Goal: Transaction & Acquisition: Book appointment/travel/reservation

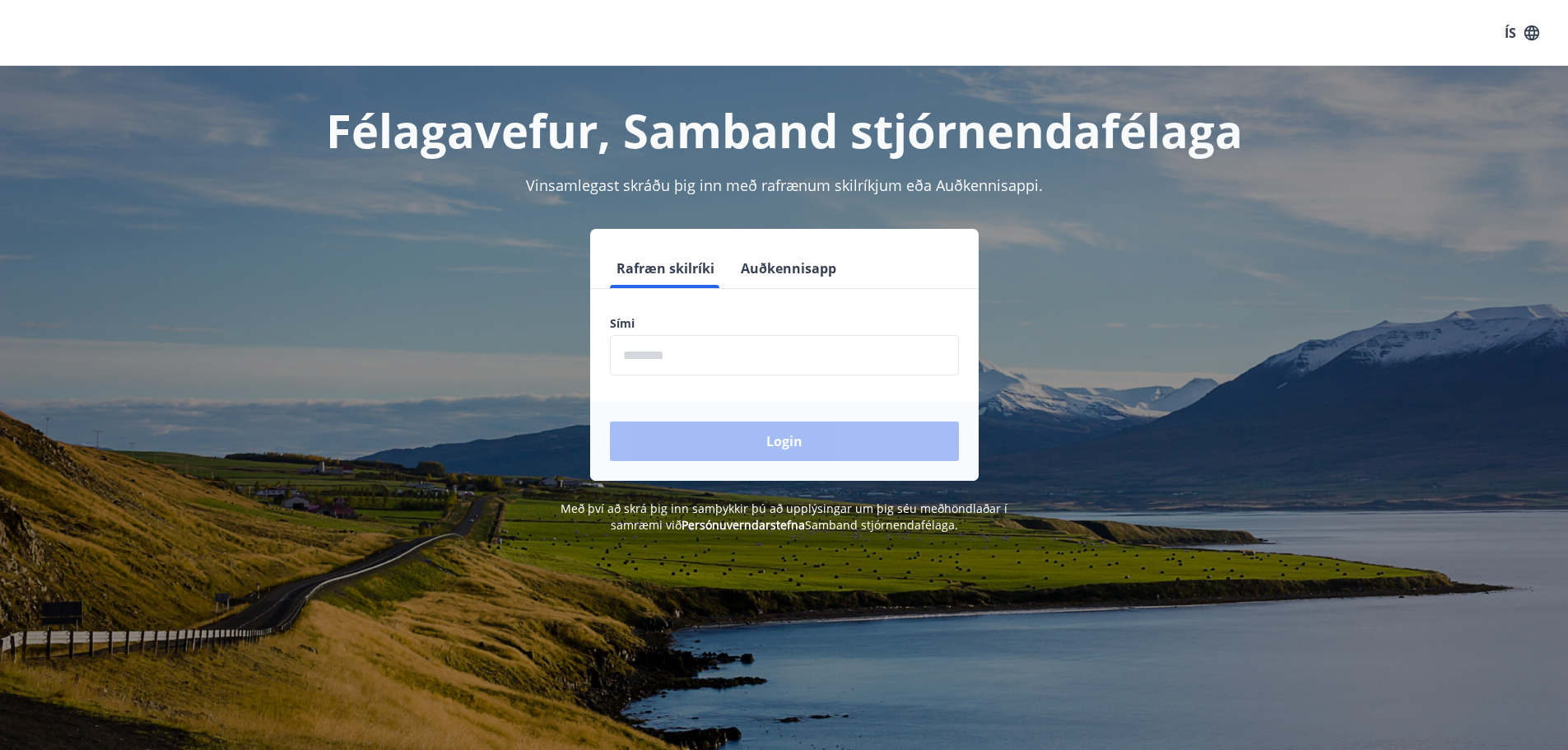
click at [689, 344] on input "phone" at bounding box center [784, 354] width 349 height 40
type input "********"
click at [703, 441] on button "Login" at bounding box center [784, 441] width 349 height 39
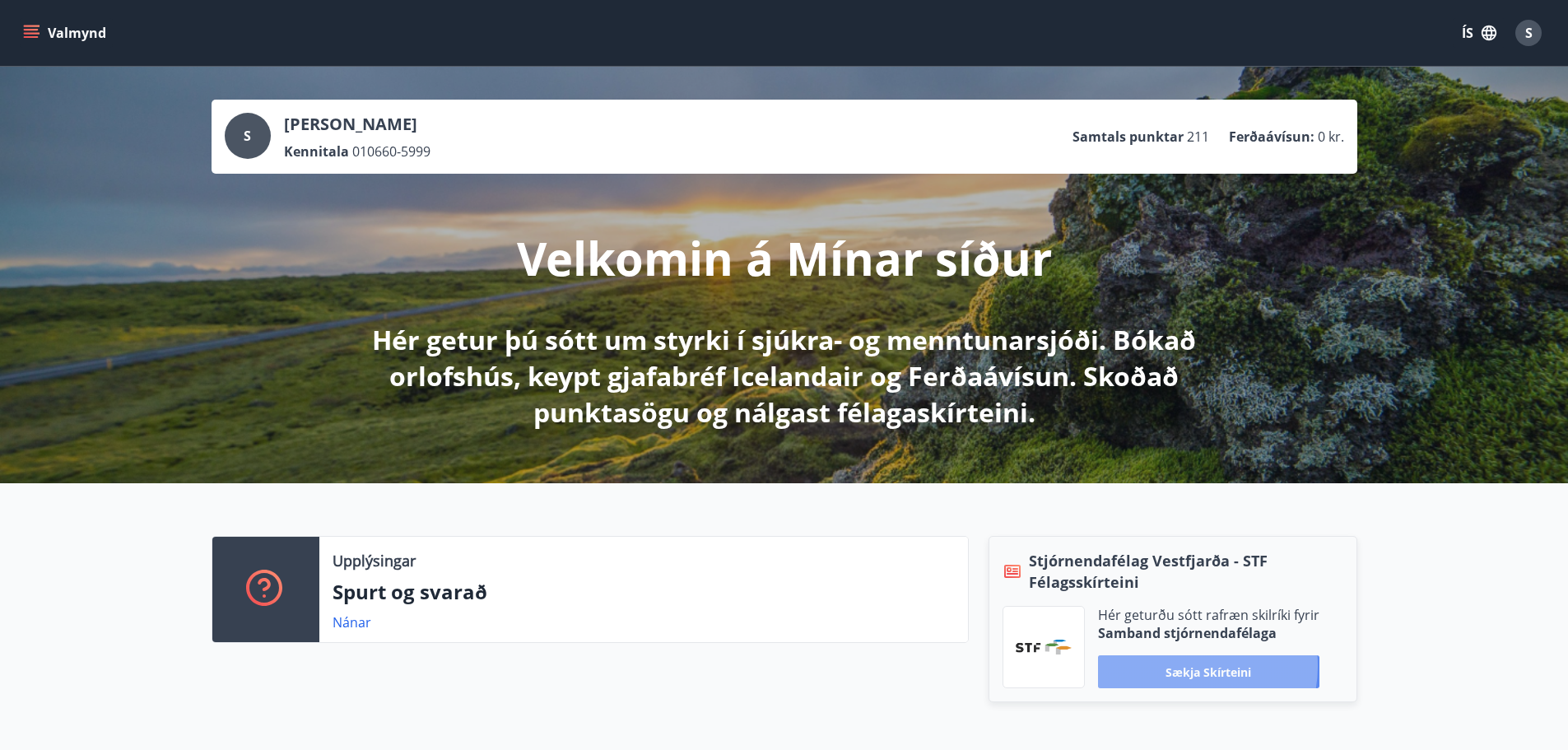
click at [1180, 665] on button "Sækja skírteini" at bounding box center [1208, 671] width 222 height 33
click at [33, 34] on icon "menu" at bounding box center [33, 33] width 18 height 2
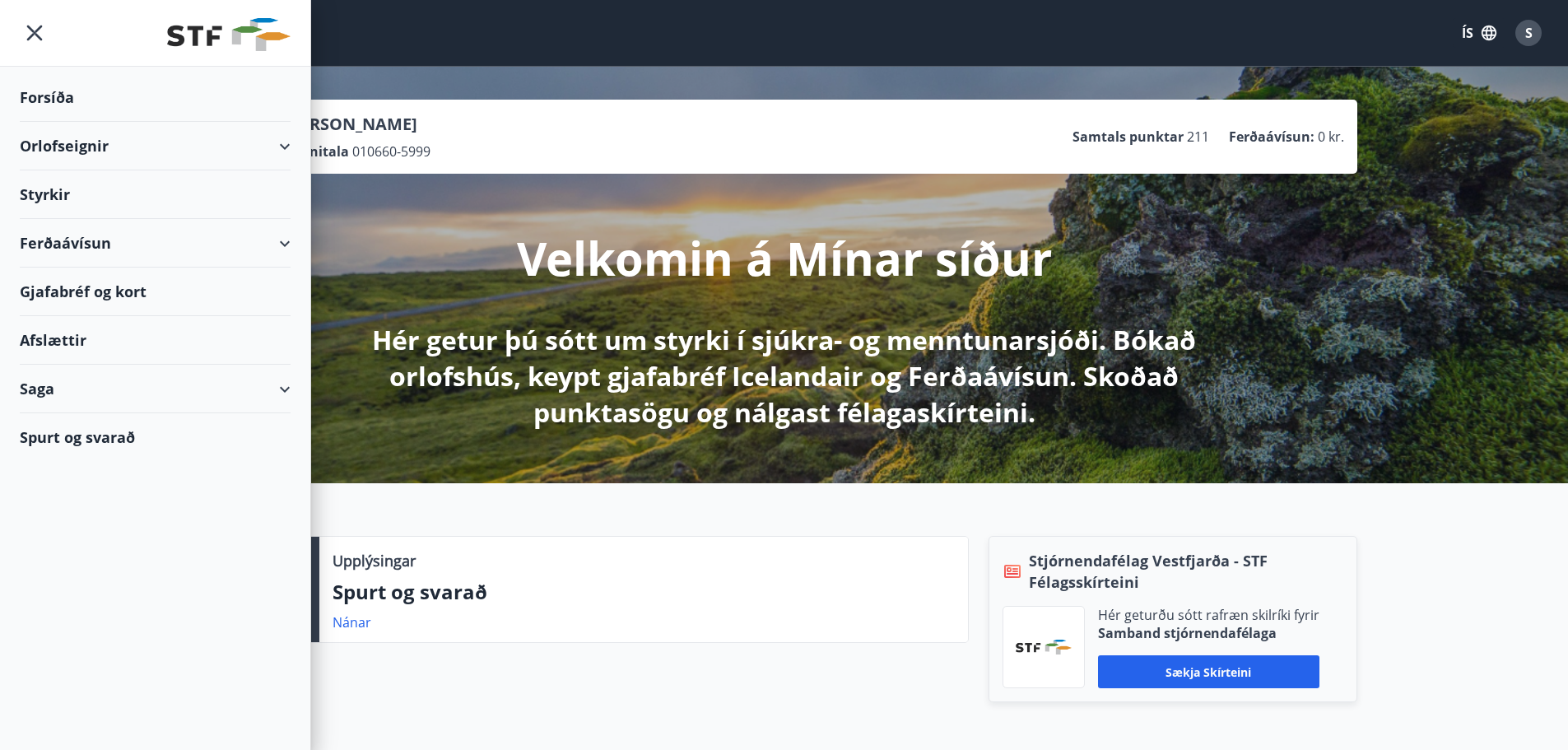
click at [61, 141] on div "Orlofseignir" at bounding box center [155, 146] width 271 height 49
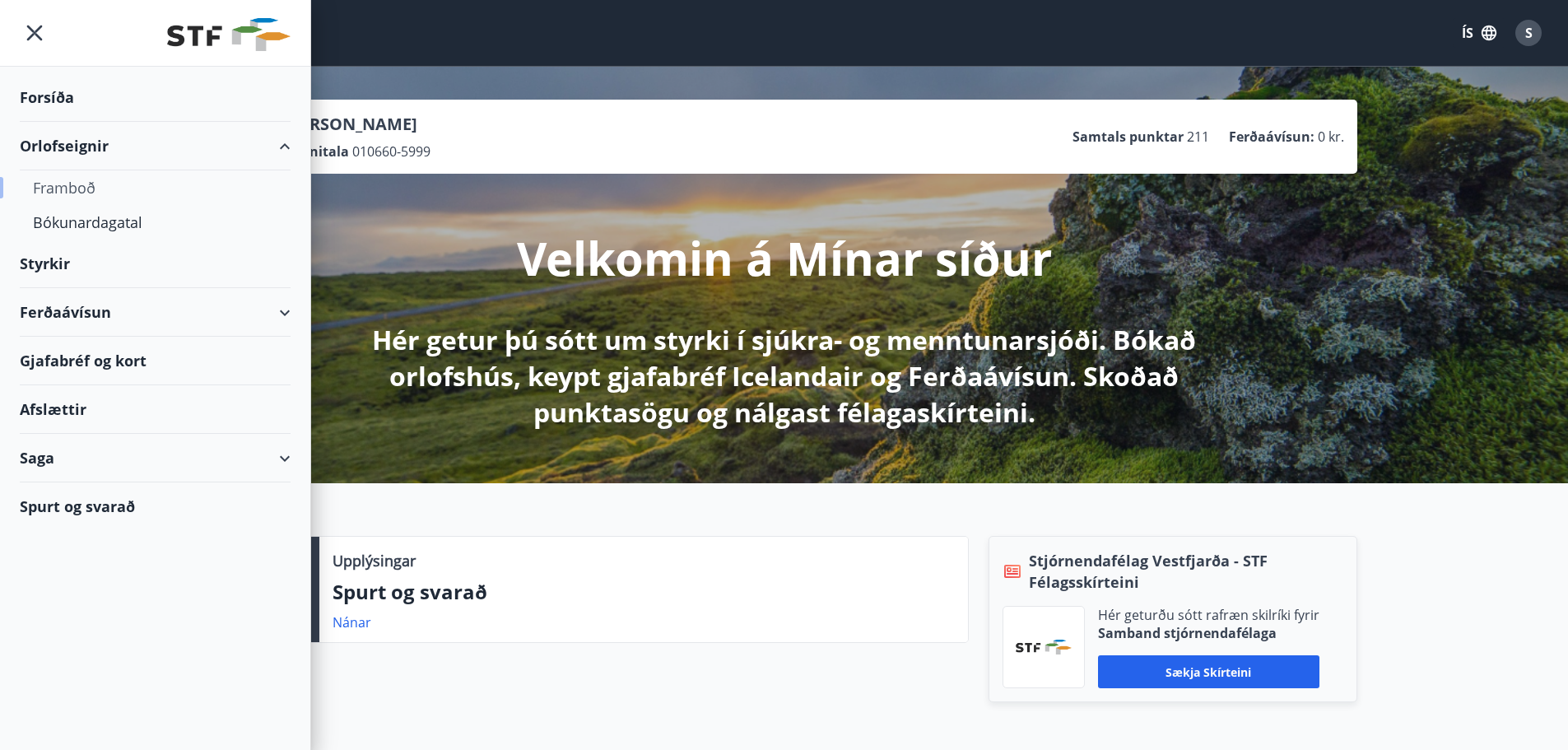
click at [65, 183] on div "Framboð" at bounding box center [155, 187] width 245 height 35
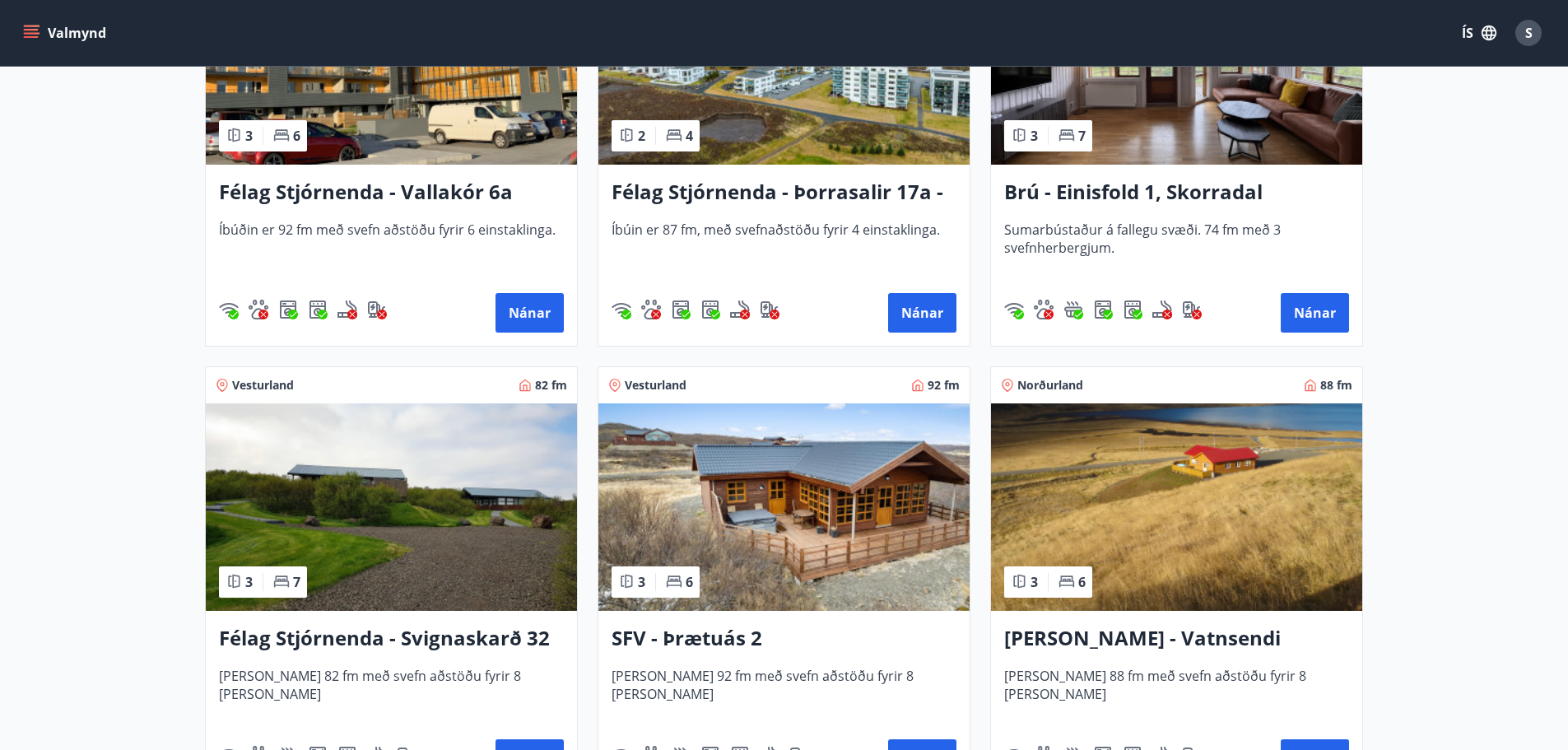
scroll to position [2715, 0]
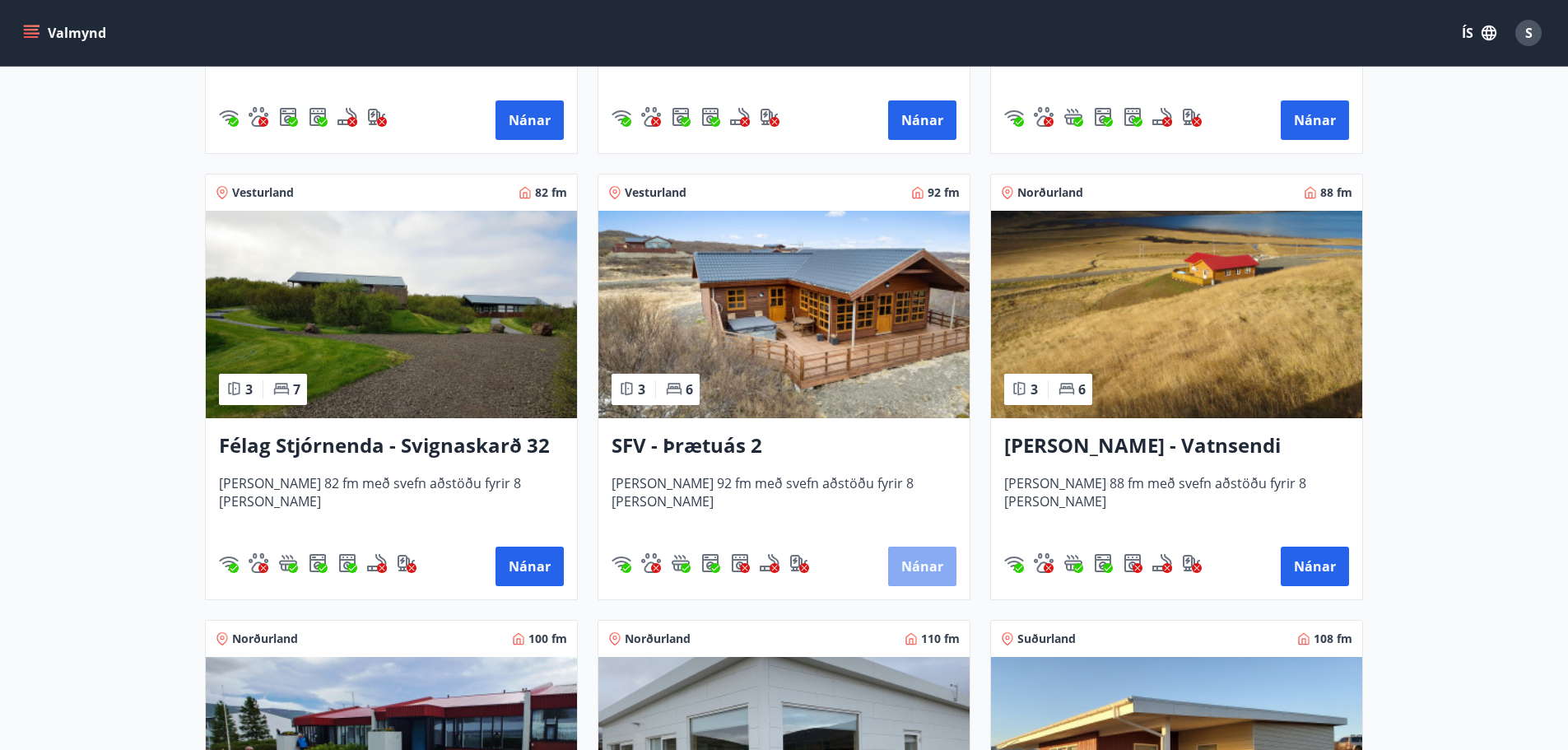
click at [899, 562] on button "Nánar" at bounding box center [922, 566] width 69 height 39
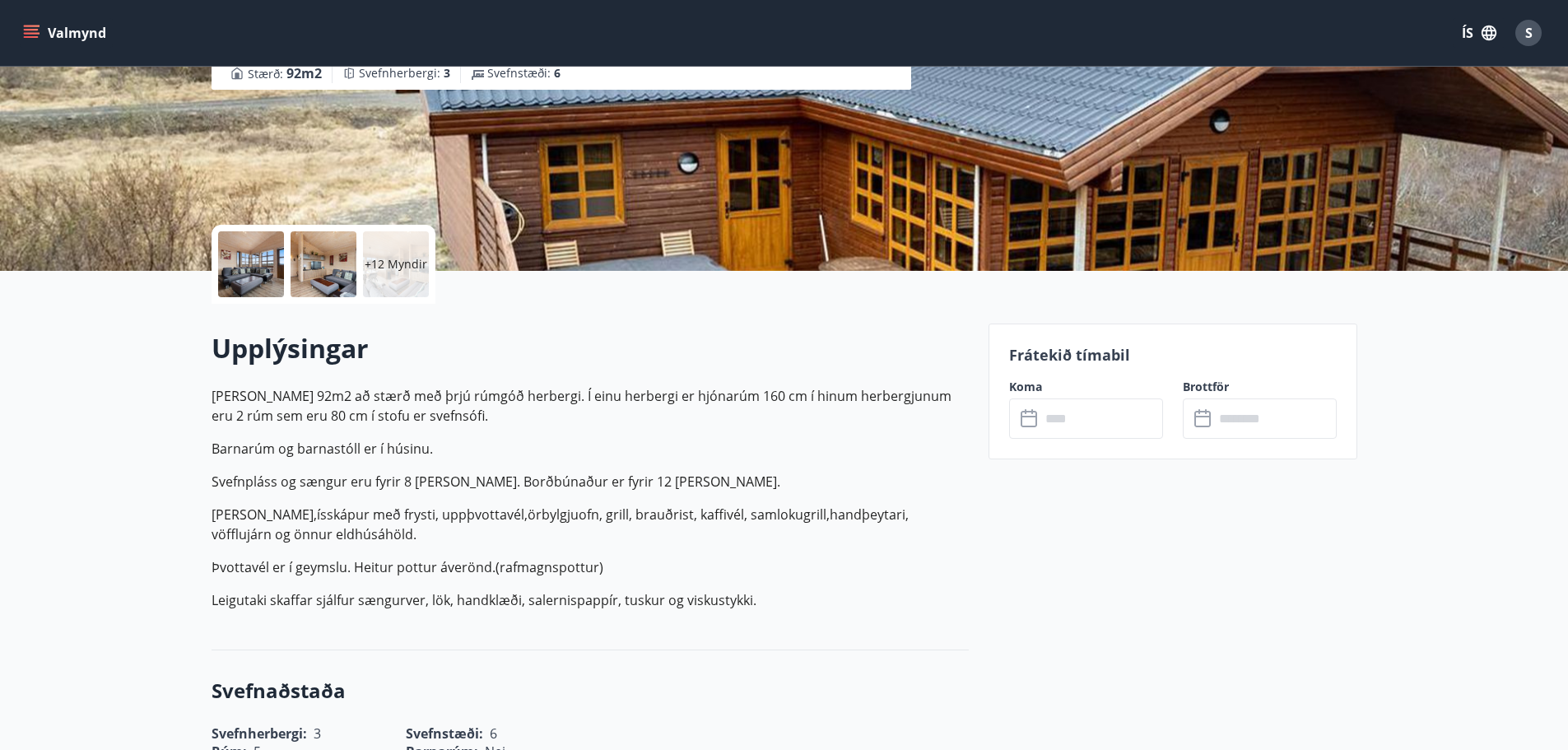
scroll to position [494, 0]
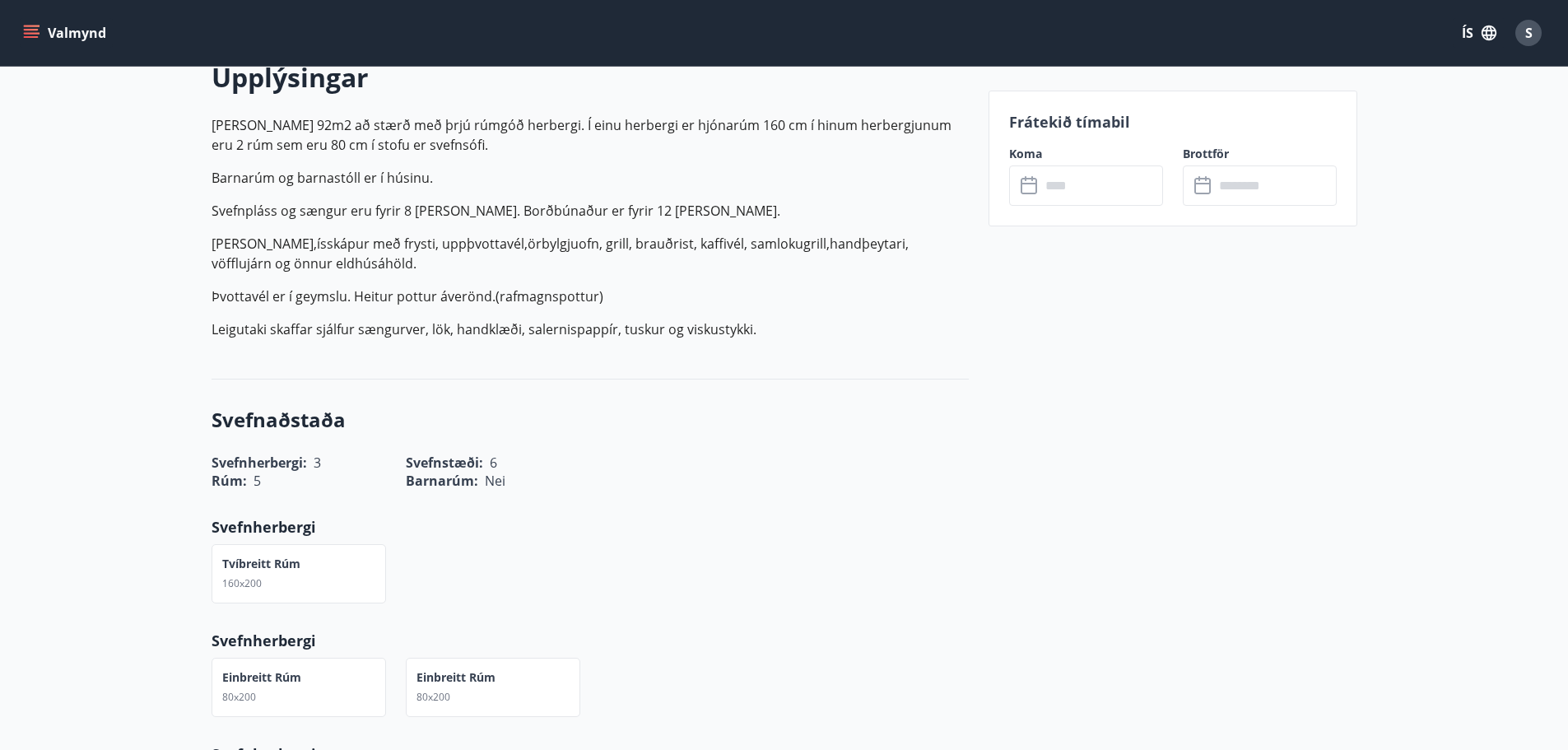
click at [1031, 186] on icon at bounding box center [1031, 186] width 20 height 20
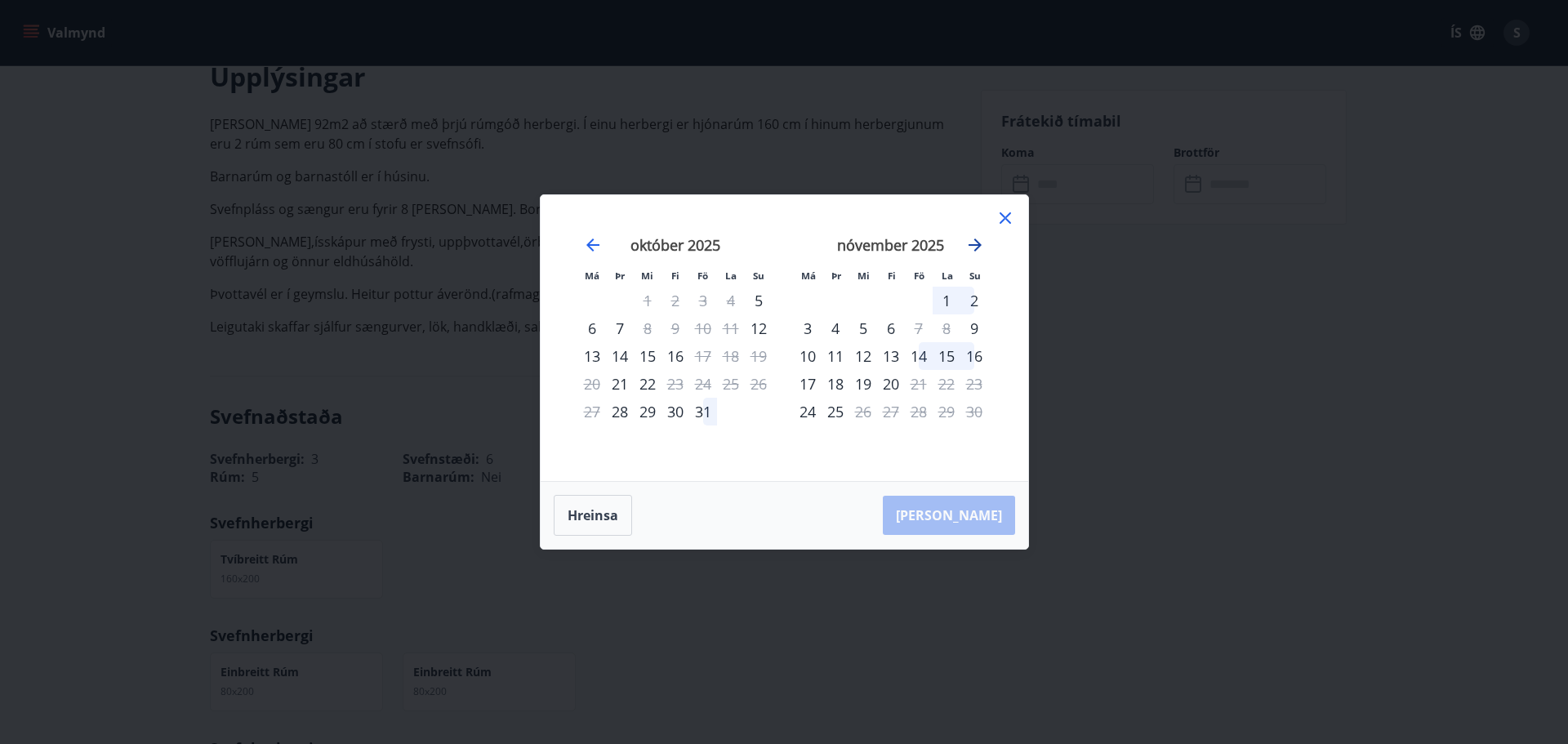
click at [972, 244] on icon "Move forward to switch to the next month." at bounding box center [975, 244] width 13 height 13
click at [588, 244] on icon "Move backward to switch to the previous month." at bounding box center [592, 244] width 13 height 13
click at [1004, 222] on icon at bounding box center [1005, 218] width 19 height 19
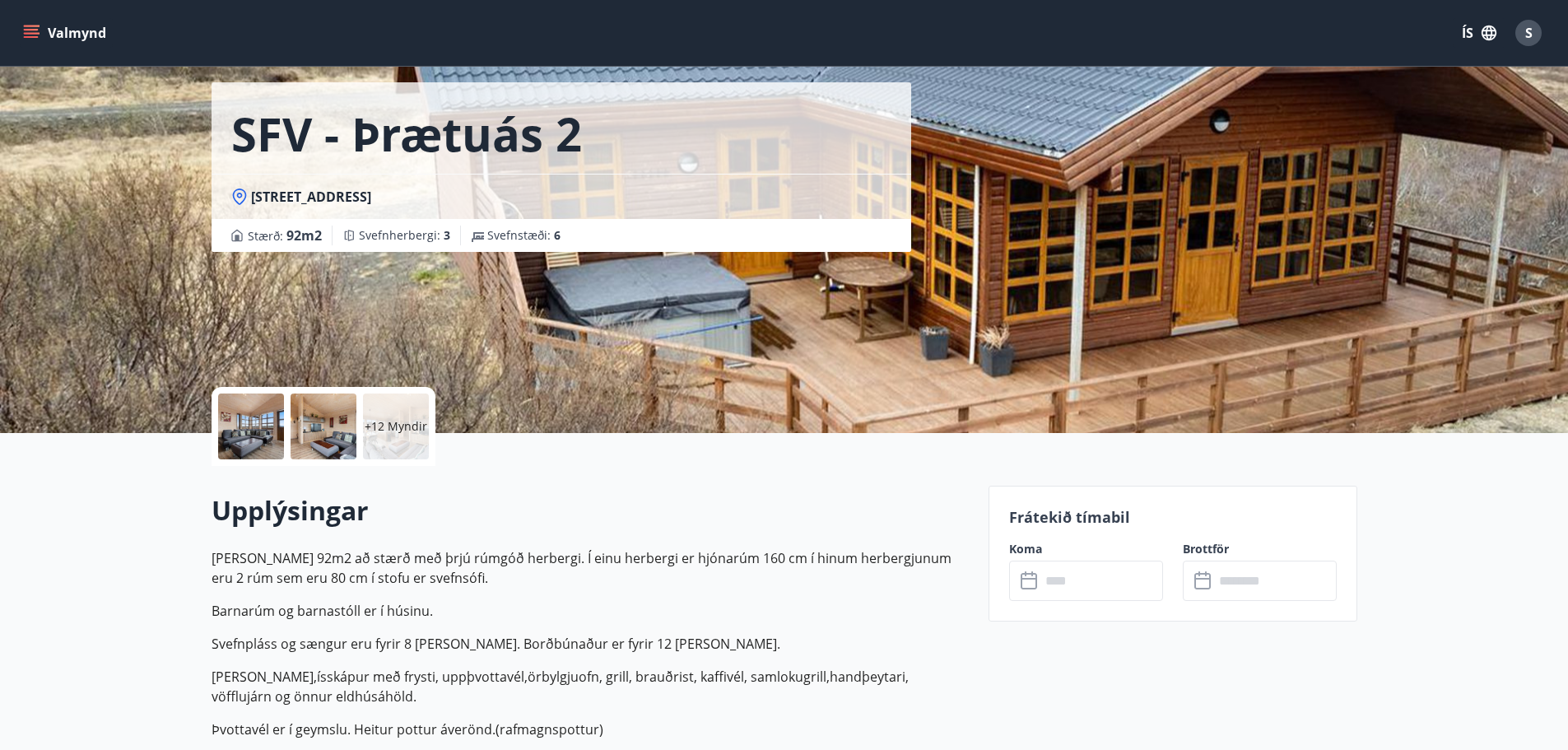
scroll to position [0, 0]
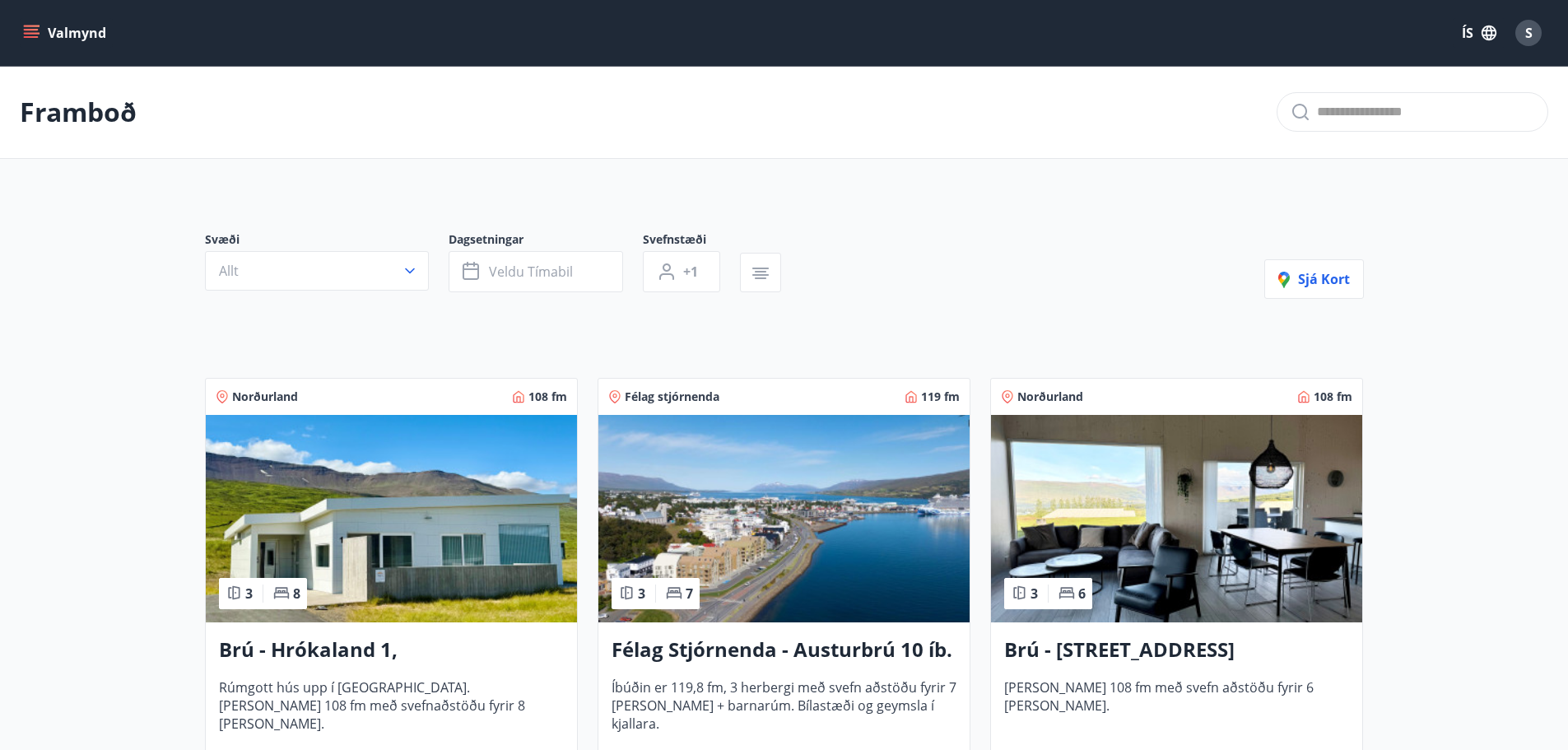
click at [27, 38] on icon "menu" at bounding box center [31, 37] width 15 height 2
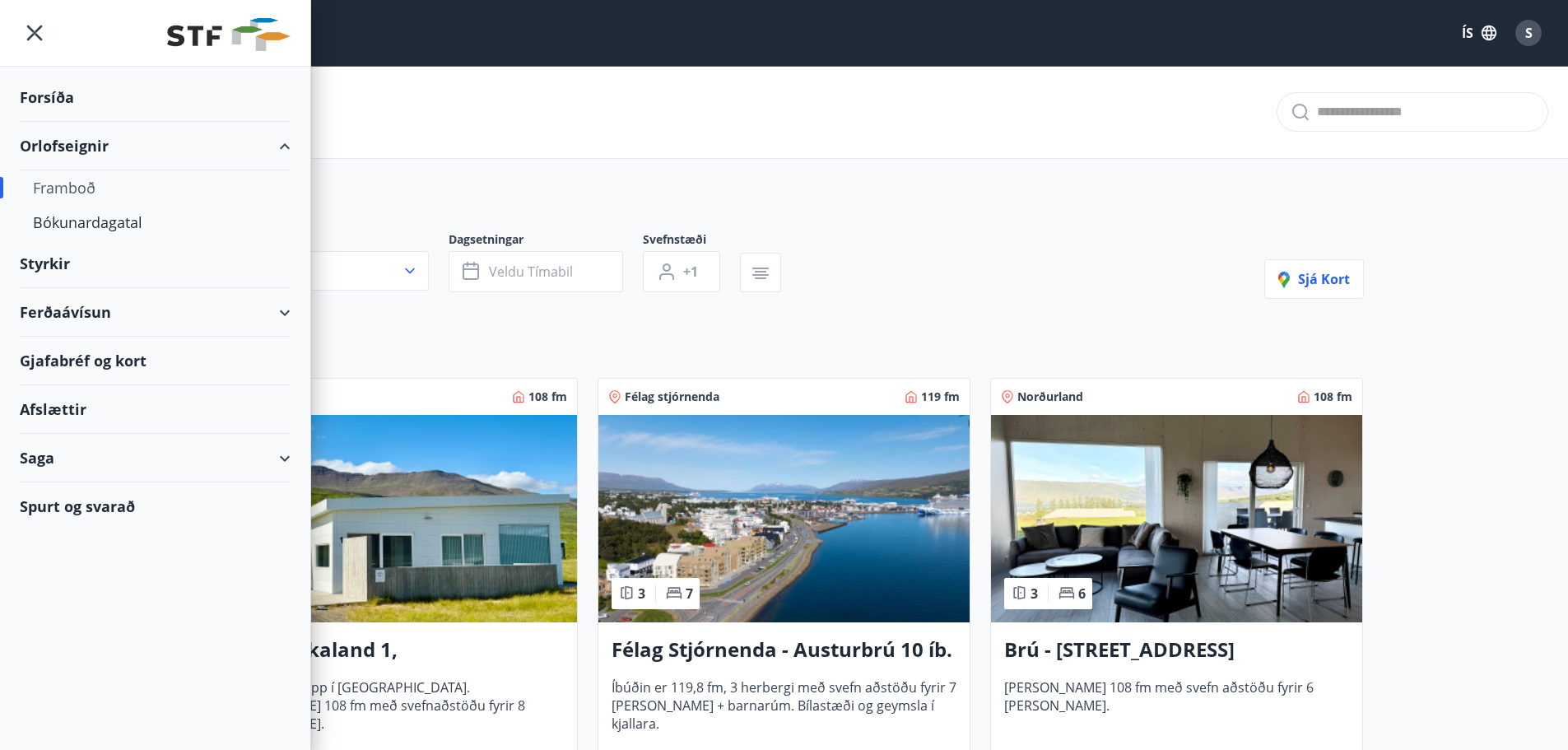
click at [60, 270] on div "Styrkir" at bounding box center [155, 263] width 271 height 49
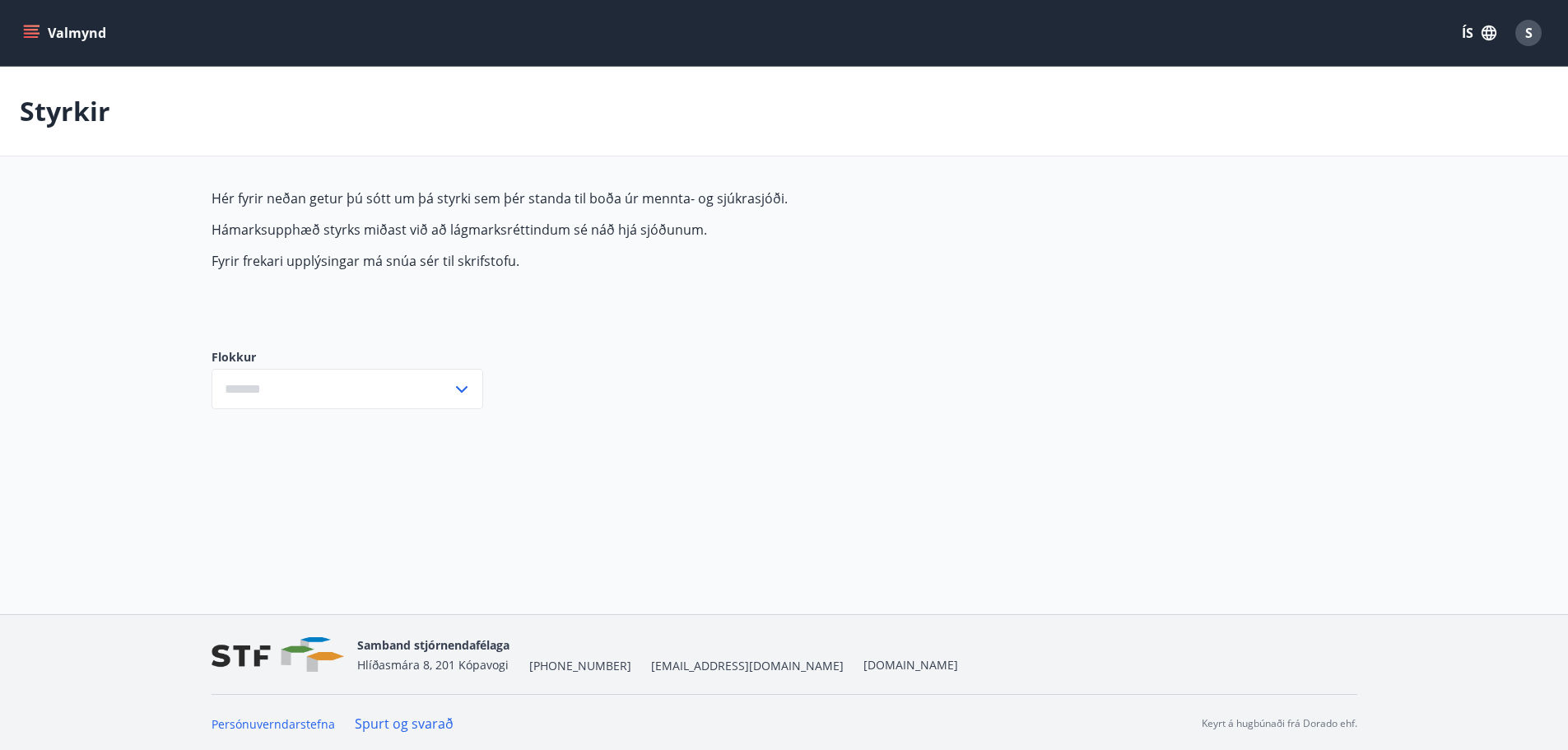
type input "***"
